Goal: Information Seeking & Learning: Learn about a topic

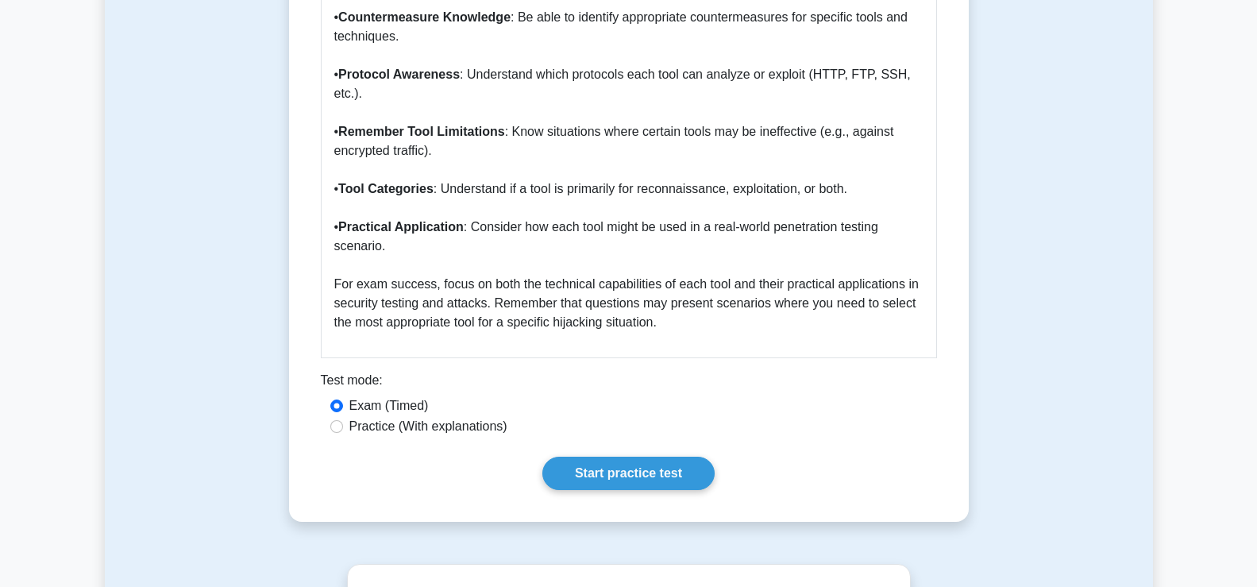
scroll to position [2145, 0]
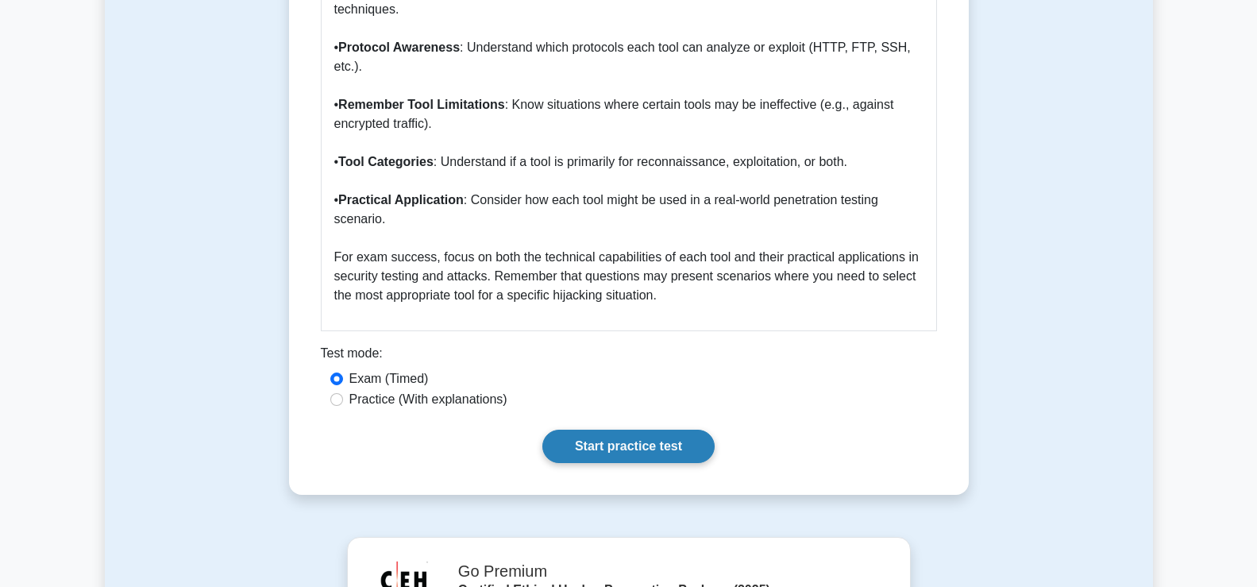
click at [647, 430] on link "Start practice test" at bounding box center [629, 446] width 172 height 33
click at [397, 390] on label "Practice (With explanations)" at bounding box center [429, 399] width 158 height 19
click at [343, 393] on input "Practice (With explanations)" at bounding box center [336, 399] width 13 height 13
radio input "true"
click at [563, 430] on link "Start practice test" at bounding box center [629, 446] width 172 height 33
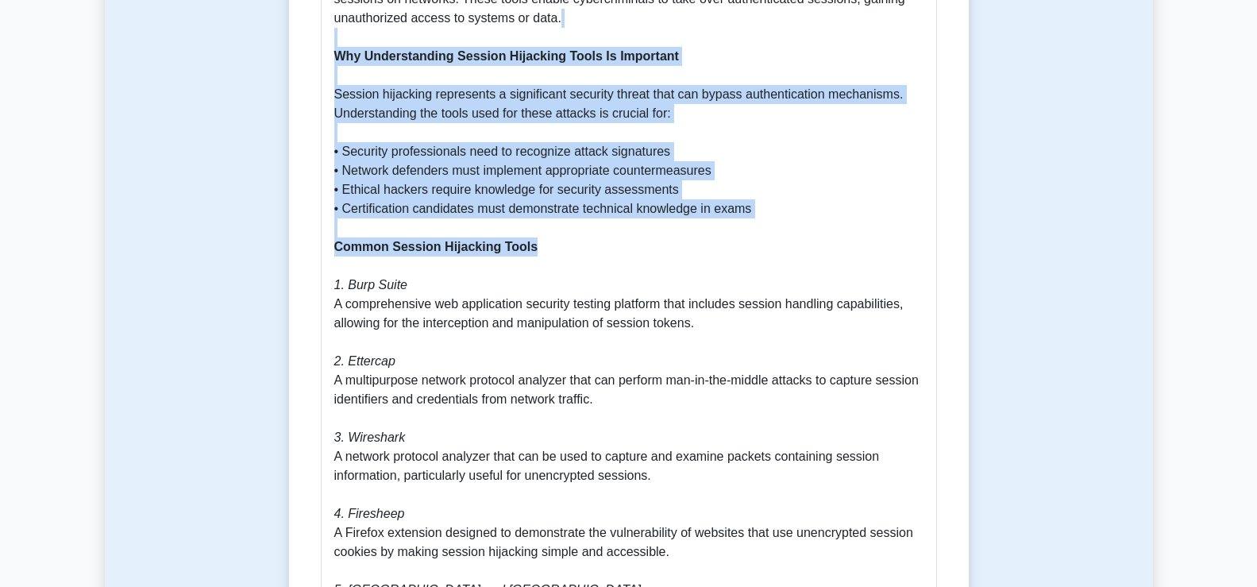
scroll to position [748, 0]
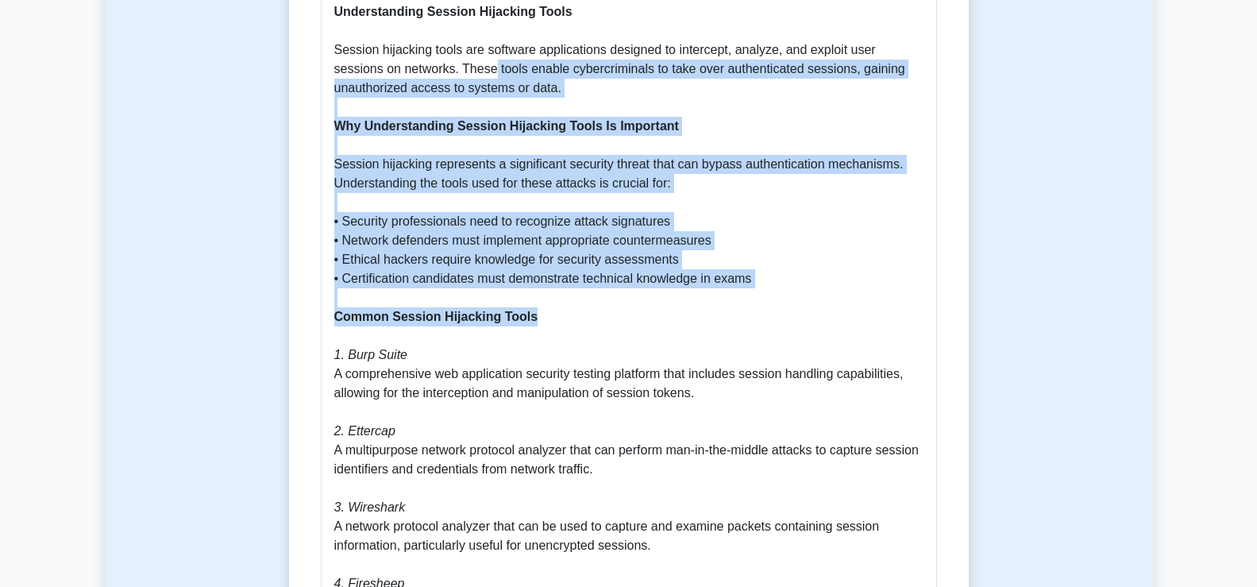
drag, startPoint x: 539, startPoint y: 14, endPoint x: 441, endPoint y: 6, distance: 98.1
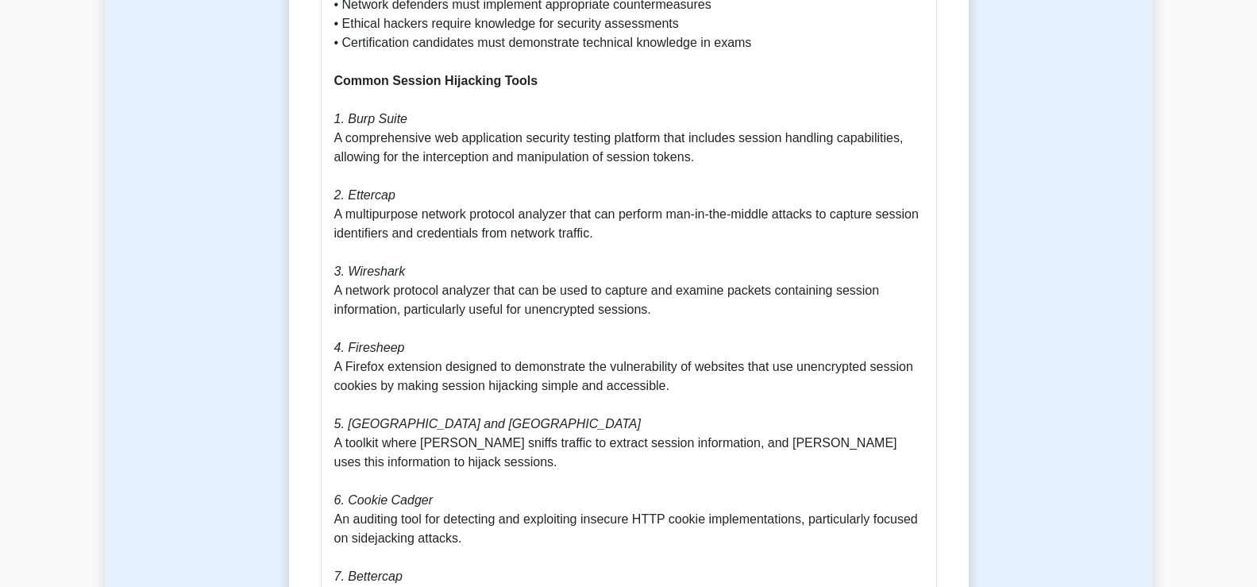
scroll to position [907, 0]
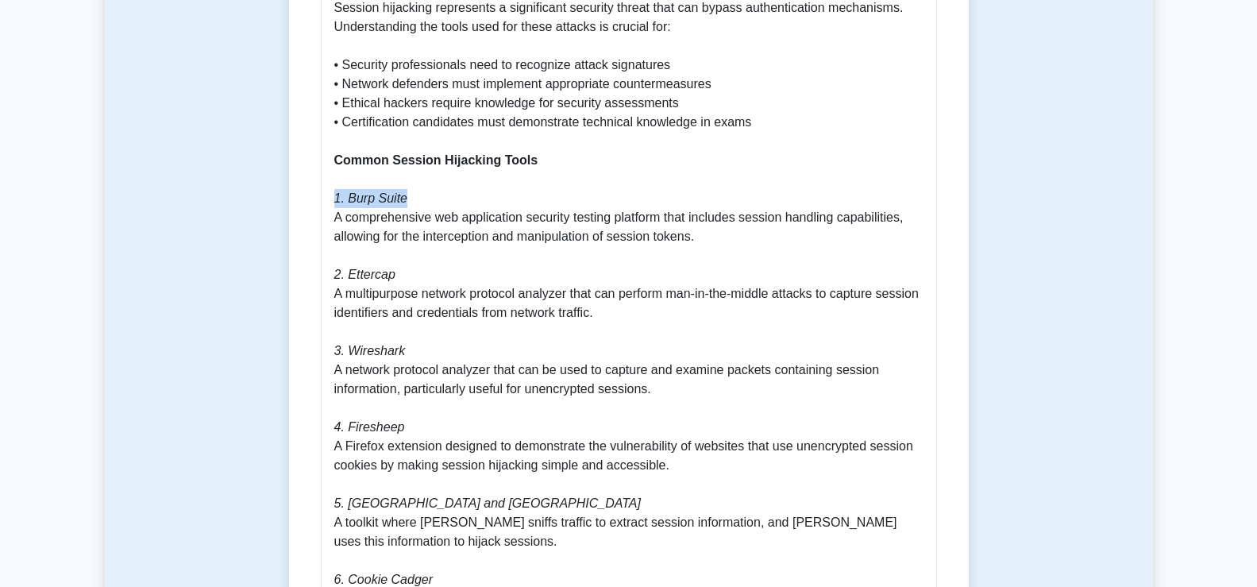
drag, startPoint x: 334, startPoint y: 177, endPoint x: 402, endPoint y: 185, distance: 68.0
click at [402, 191] on icon "1. Burp Suite" at bounding box center [371, 198] width 74 height 14
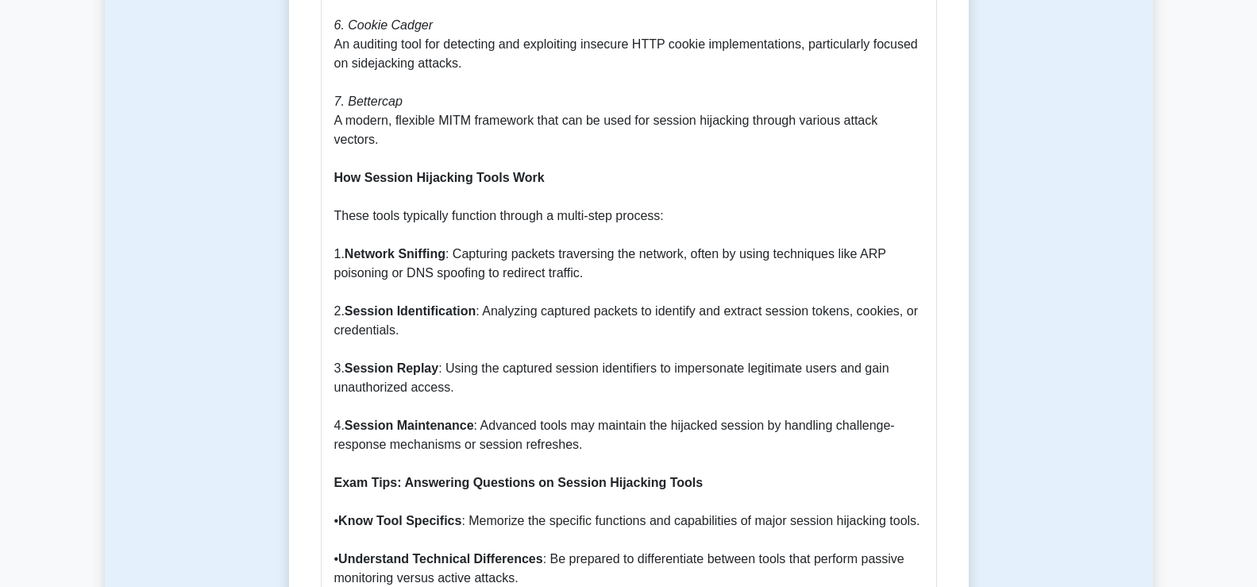
scroll to position [1463, 0]
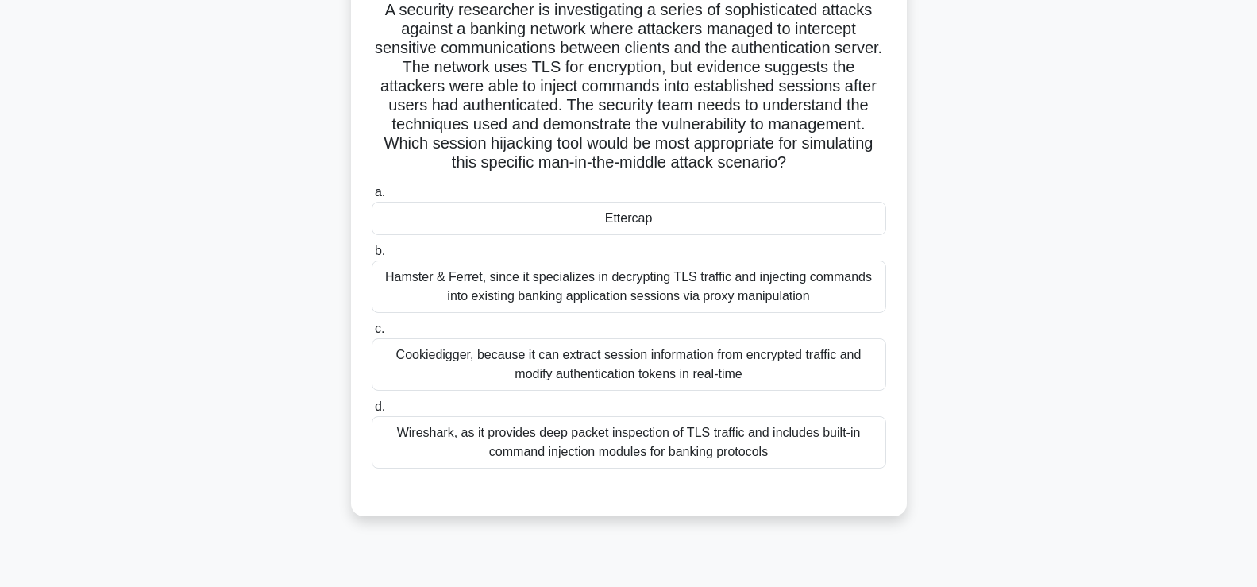
scroll to position [112, 0]
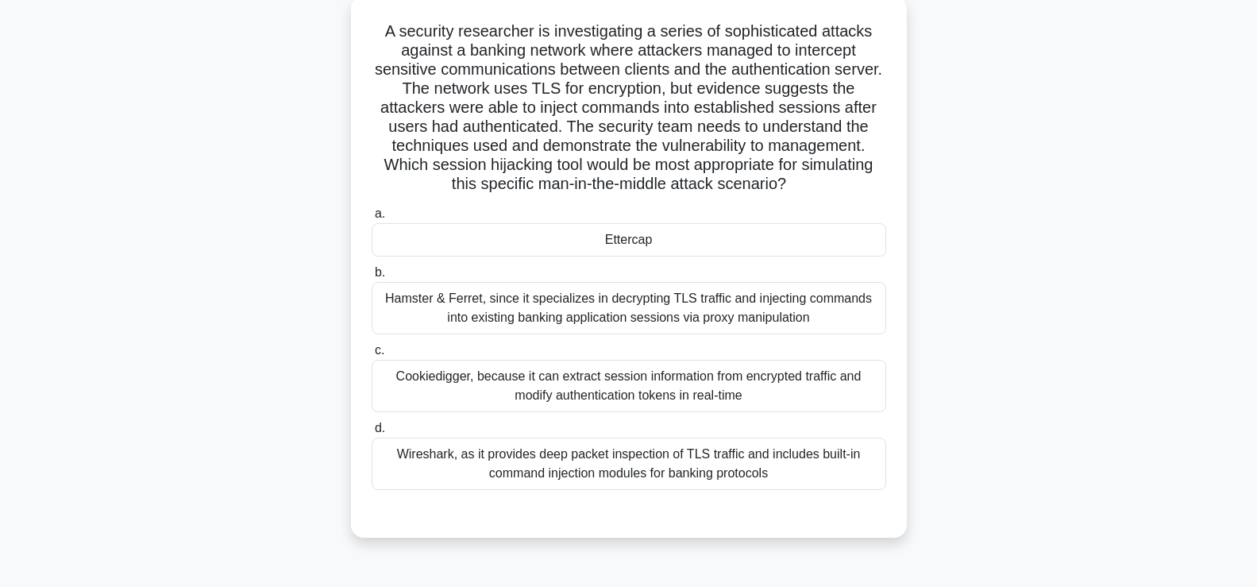
click at [522, 237] on div "Ettercap" at bounding box center [629, 239] width 515 height 33
click at [372, 219] on input "a. Ettercap" at bounding box center [372, 214] width 0 height 10
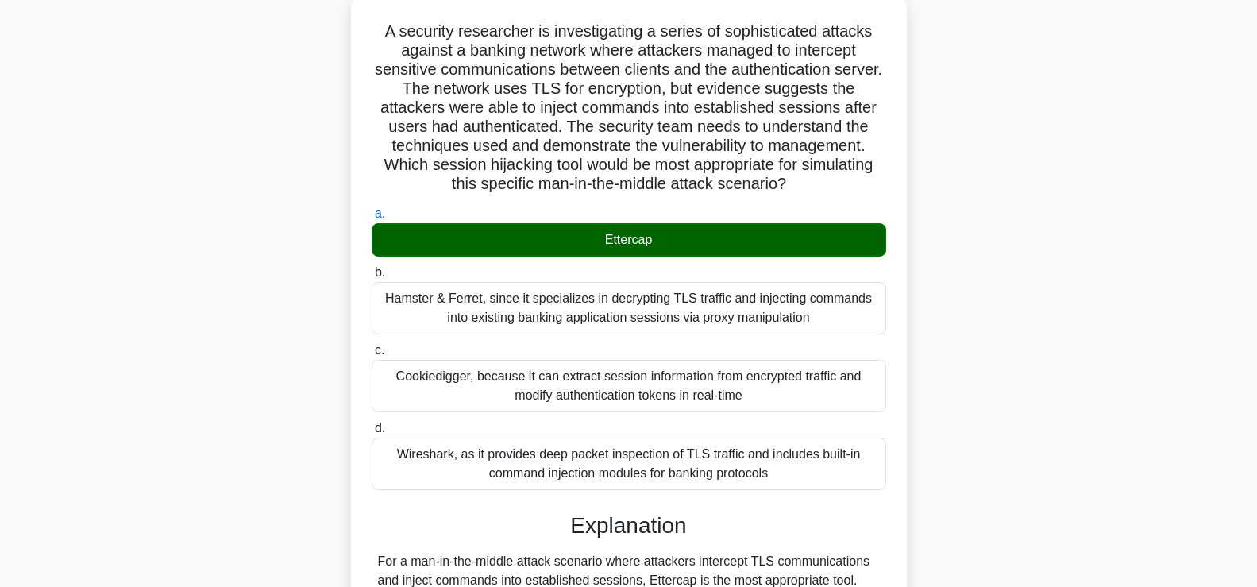
click at [515, 317] on div "Hamster & Ferret, since it specializes in decrypting TLS traffic and injecting …" at bounding box center [629, 308] width 515 height 52
click at [372, 278] on input "b. Hamster & Ferret, since it specializes in decrypting TLS traffic and injecti…" at bounding box center [372, 273] width 0 height 10
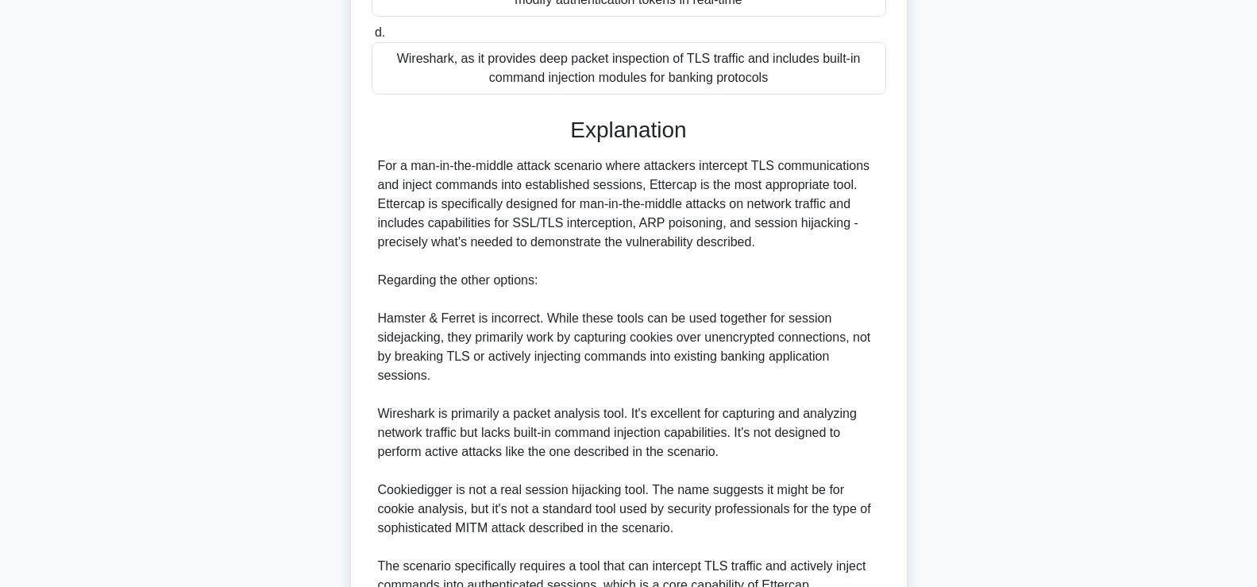
scroll to position [662, 0]
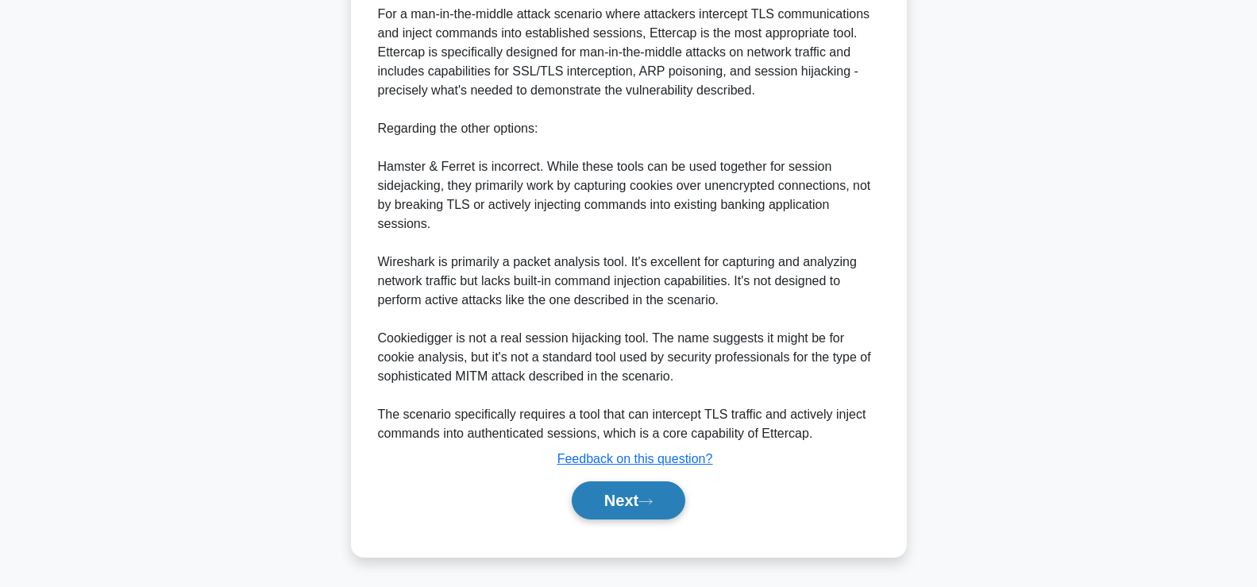
click at [614, 492] on button "Next" at bounding box center [629, 500] width 114 height 38
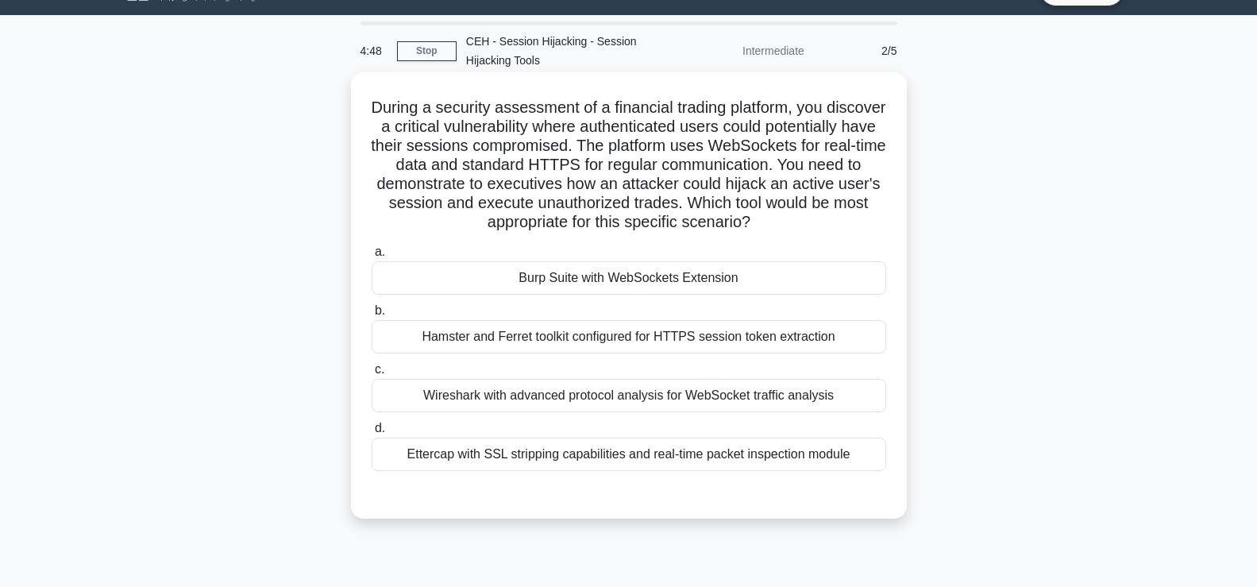
scroll to position [33, 0]
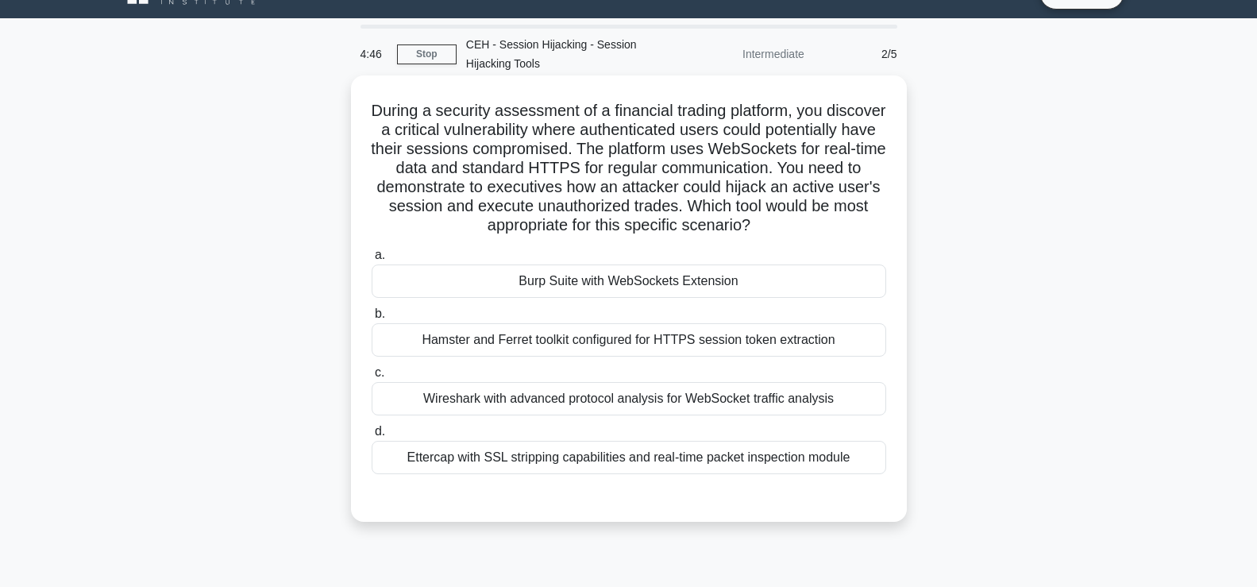
click at [559, 415] on div "Wireshark with advanced protocol analysis for WebSocket traffic analysis" at bounding box center [629, 398] width 515 height 33
click at [372, 378] on input "c. Wireshark with advanced protocol analysis for WebSocket traffic analysis" at bounding box center [372, 373] width 0 height 10
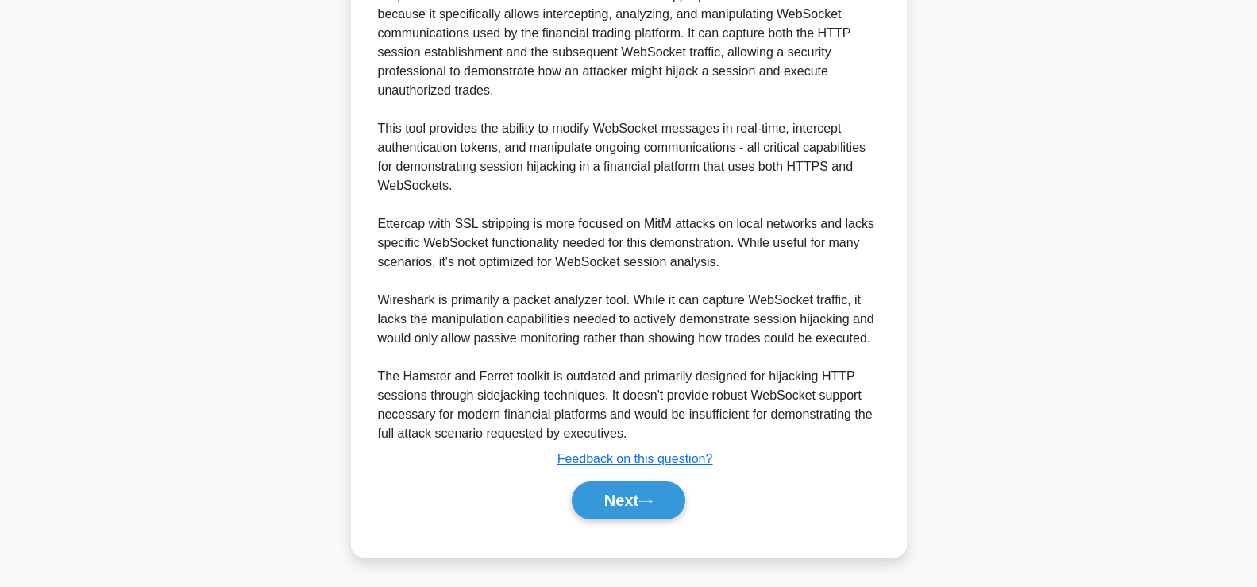
scroll to position [604, 0]
